Goal: Find specific page/section: Find specific page/section

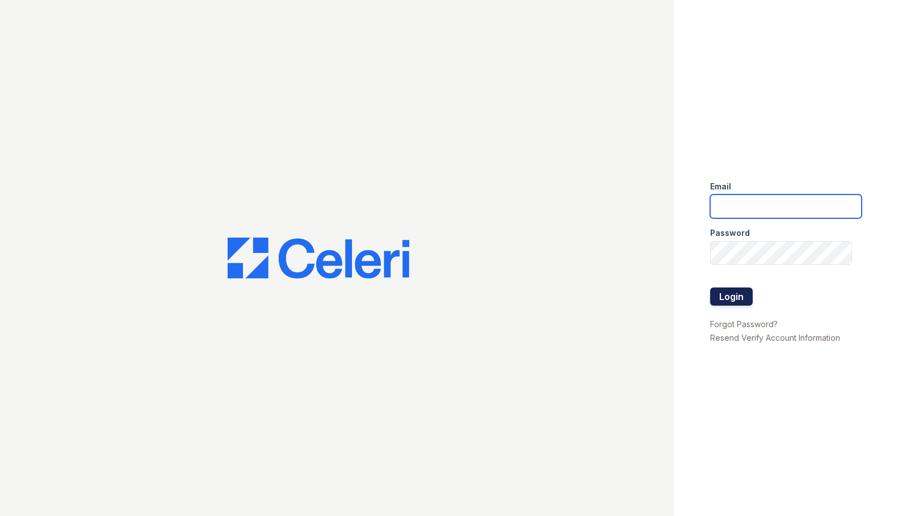
type input "[EMAIL_ADDRESS][DOMAIN_NAME]"
click at [731, 293] on button "Login" at bounding box center [731, 297] width 43 height 18
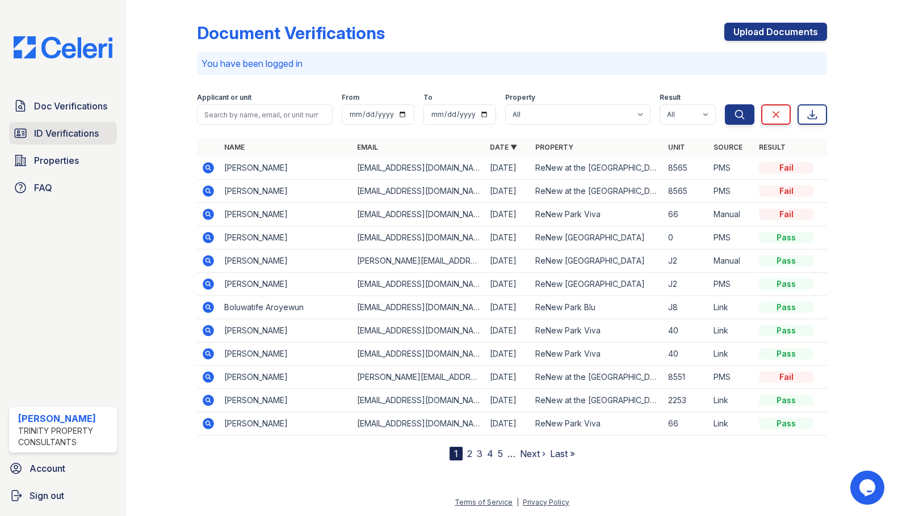
click at [83, 135] on span "ID Verifications" at bounding box center [66, 134] width 65 height 14
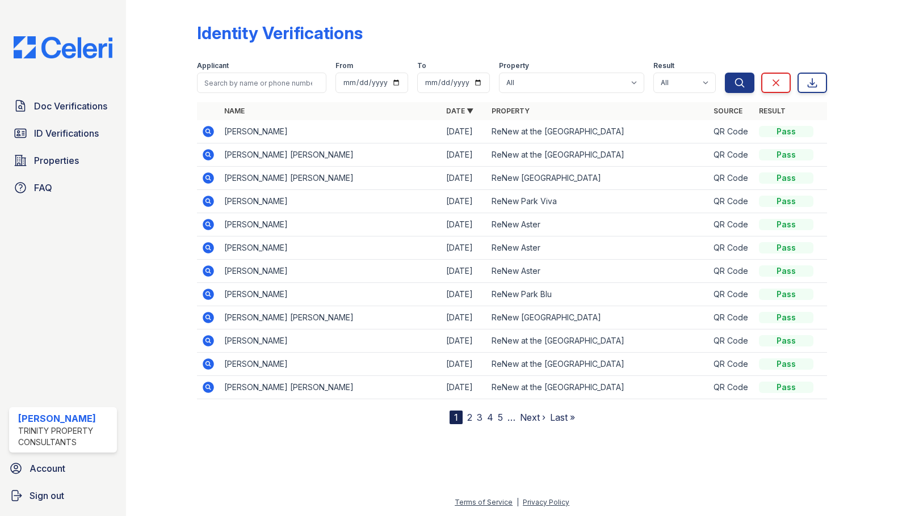
click at [250, 481] on div at bounding box center [511, 469] width 735 height 53
click at [56, 135] on span "ID Verifications" at bounding box center [66, 134] width 65 height 14
click at [64, 134] on span "ID Verifications" at bounding box center [66, 134] width 65 height 14
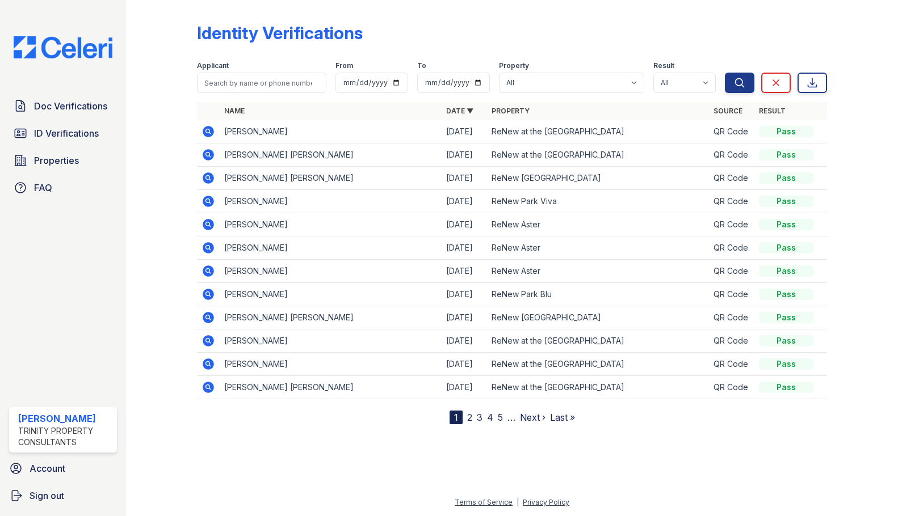
click at [64, 134] on span "ID Verifications" at bounding box center [66, 134] width 65 height 14
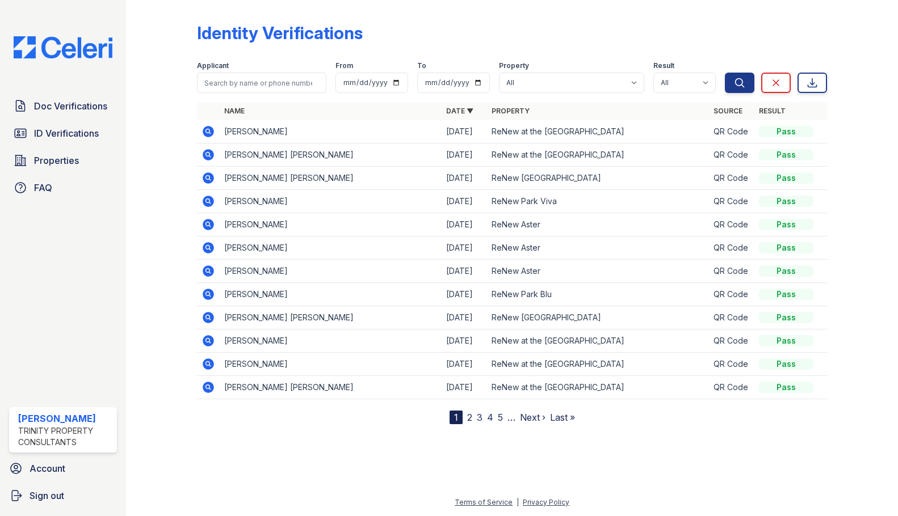
click at [64, 134] on span "ID Verifications" at bounding box center [66, 134] width 65 height 14
click at [49, 145] on div "Doc Verifications ID Verifications Properties FAQ" at bounding box center [63, 147] width 117 height 104
click at [43, 159] on span "Properties" at bounding box center [56, 161] width 45 height 14
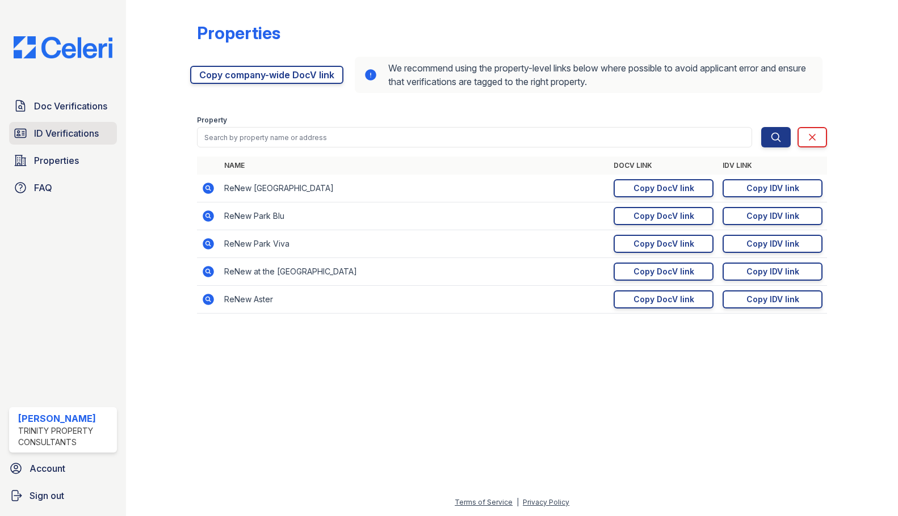
click at [73, 139] on span "ID Verifications" at bounding box center [66, 134] width 65 height 14
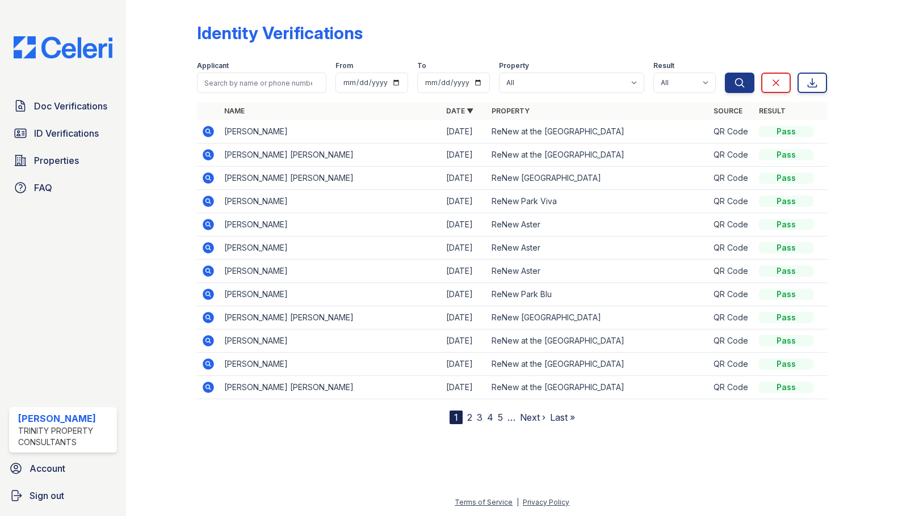
click at [73, 139] on span "ID Verifications" at bounding box center [66, 134] width 65 height 14
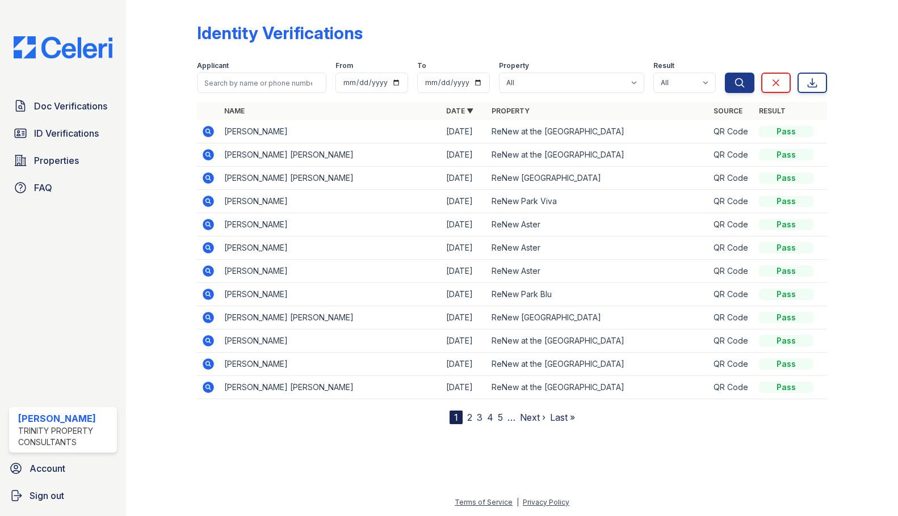
click at [73, 139] on span "ID Verifications" at bounding box center [66, 134] width 65 height 14
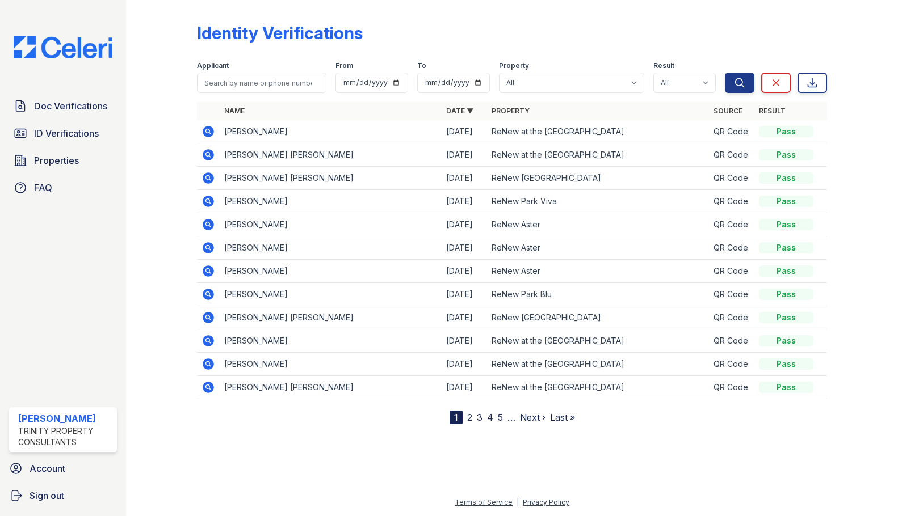
click at [73, 139] on span "ID Verifications" at bounding box center [66, 134] width 65 height 14
click at [43, 141] on link "ID Verifications" at bounding box center [63, 133] width 108 height 23
